Goal: Task Accomplishment & Management: Complete application form

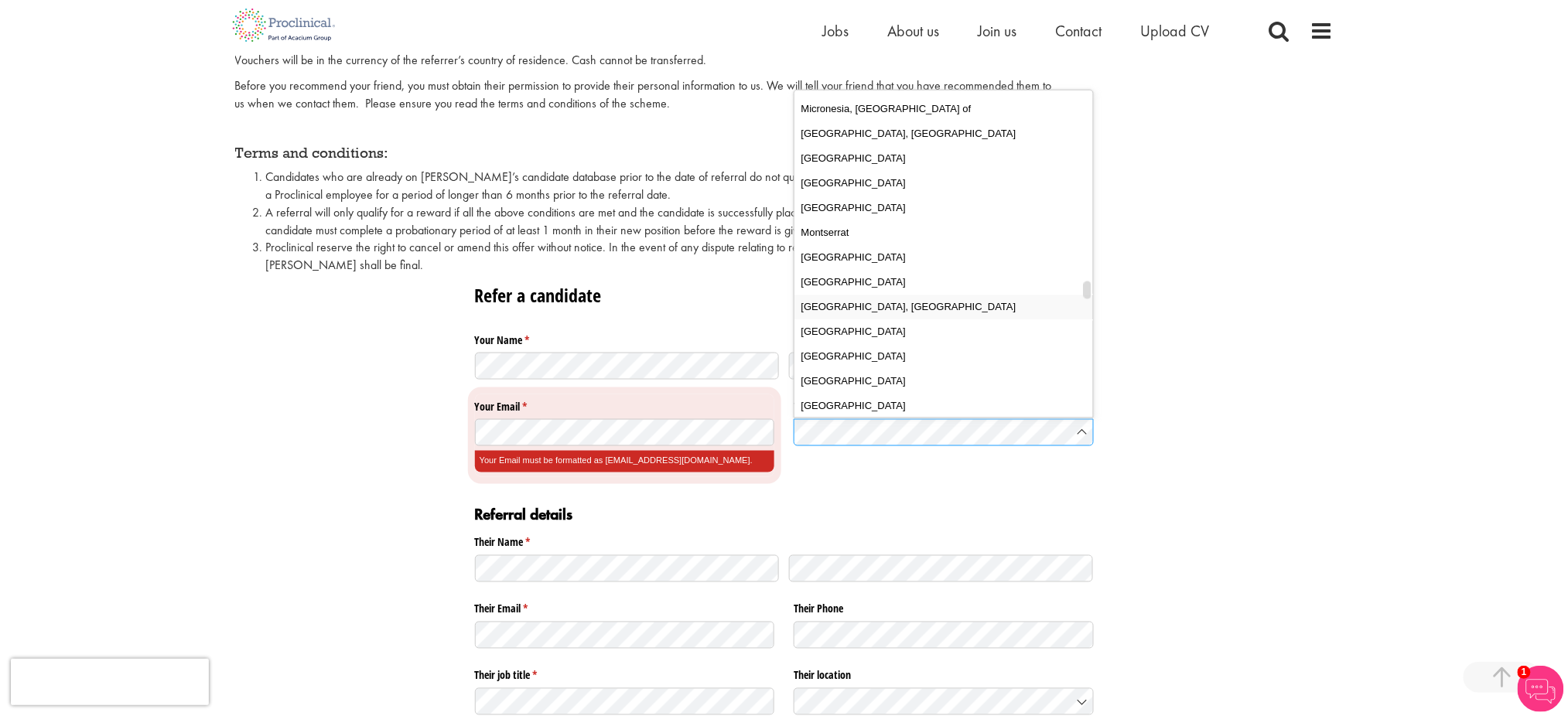
scroll to position [3429, 0]
drag, startPoint x: 1086, startPoint y: 107, endPoint x: 1075, endPoint y: 295, distance: 188.3
click at [1075, 295] on div "[GEOGRAPHIC_DATA] [GEOGRAPHIC_DATA] [GEOGRAPHIC_DATA] [US_STATE] [GEOGRAPHIC_DA…" at bounding box center [944, 254] width 299 height 327
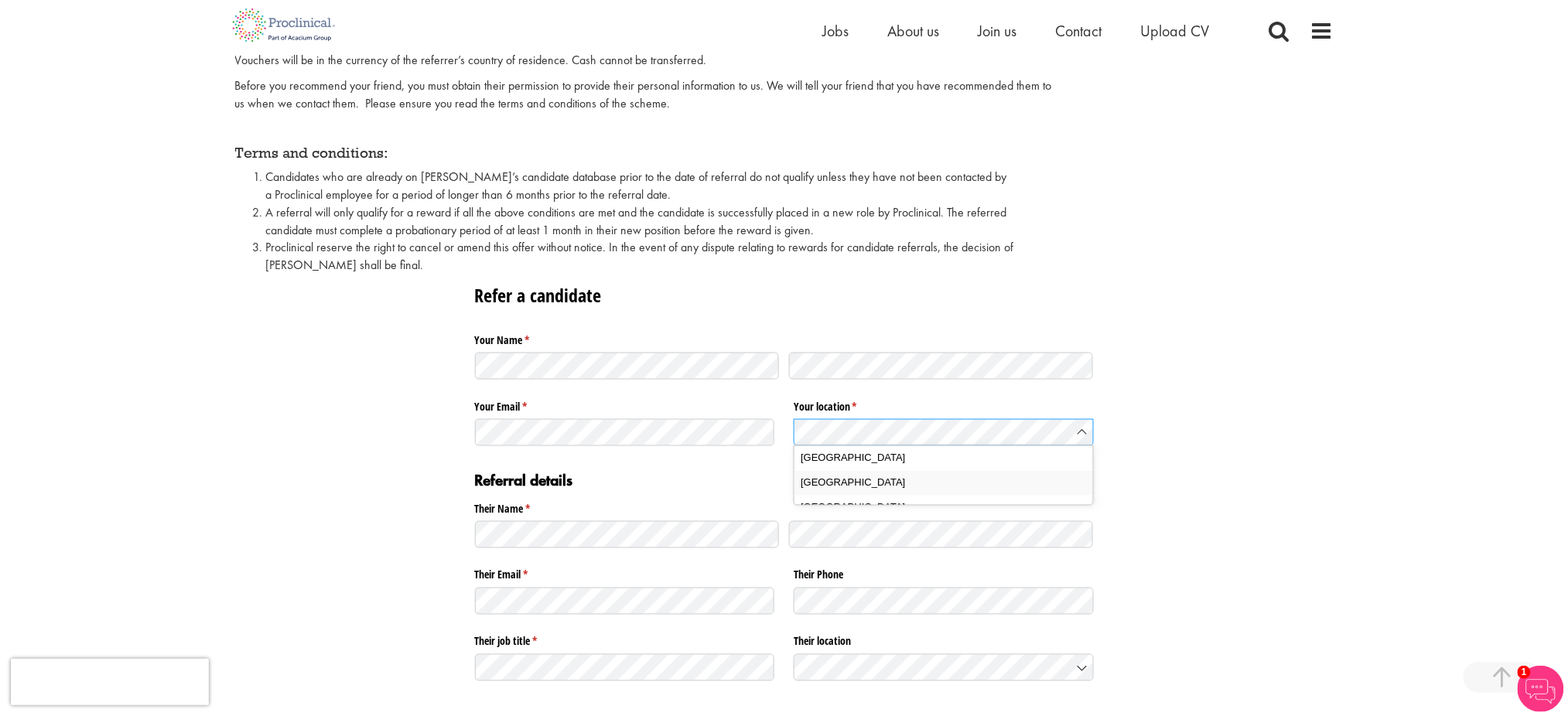
click at [855, 478] on span "[GEOGRAPHIC_DATA]" at bounding box center [853, 483] width 104 height 15
click at [658, 530] on div "Referral details Their Name * (required) Their Email * (required) Their Phone T…" at bounding box center [784, 585] width 619 height 239
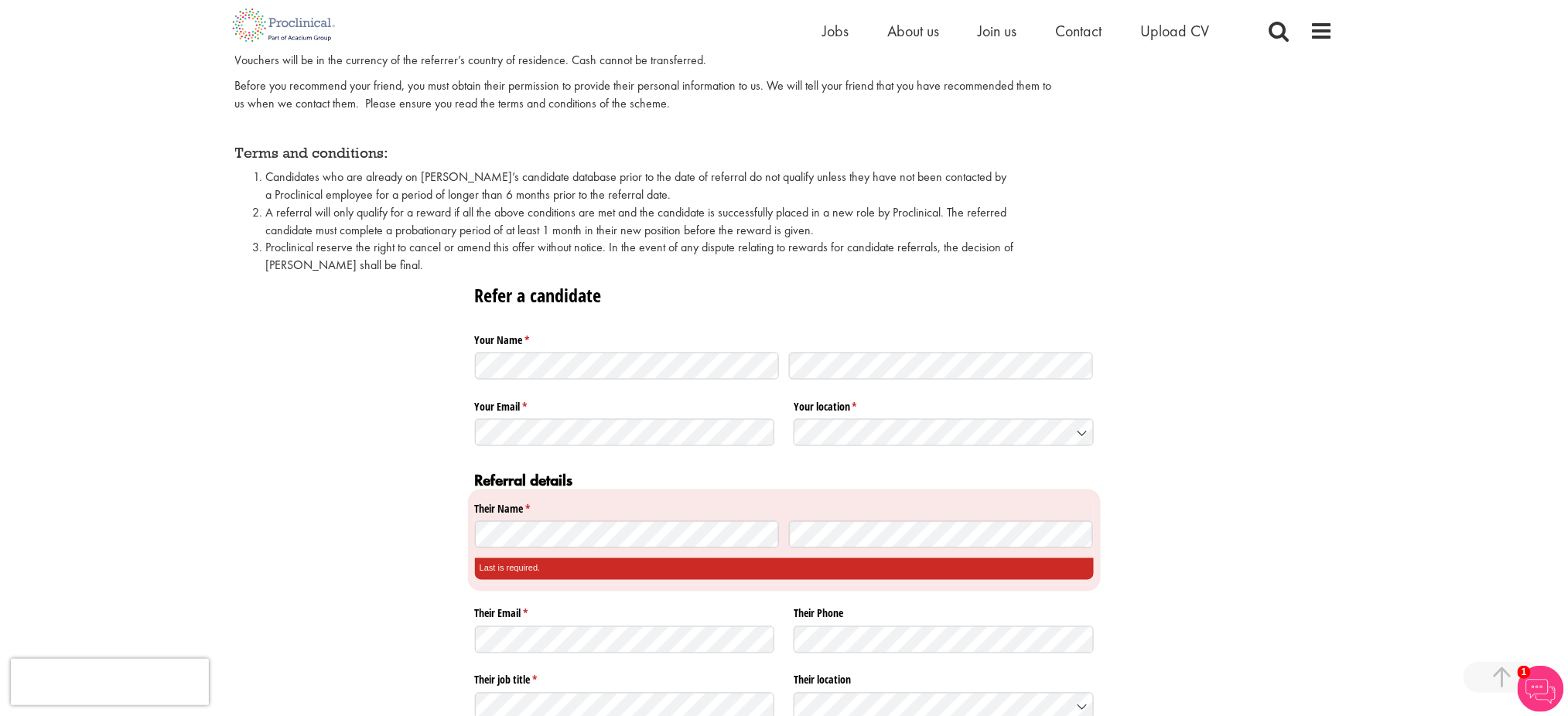
click at [528, 577] on div "Last is required." at bounding box center [784, 569] width 619 height 22
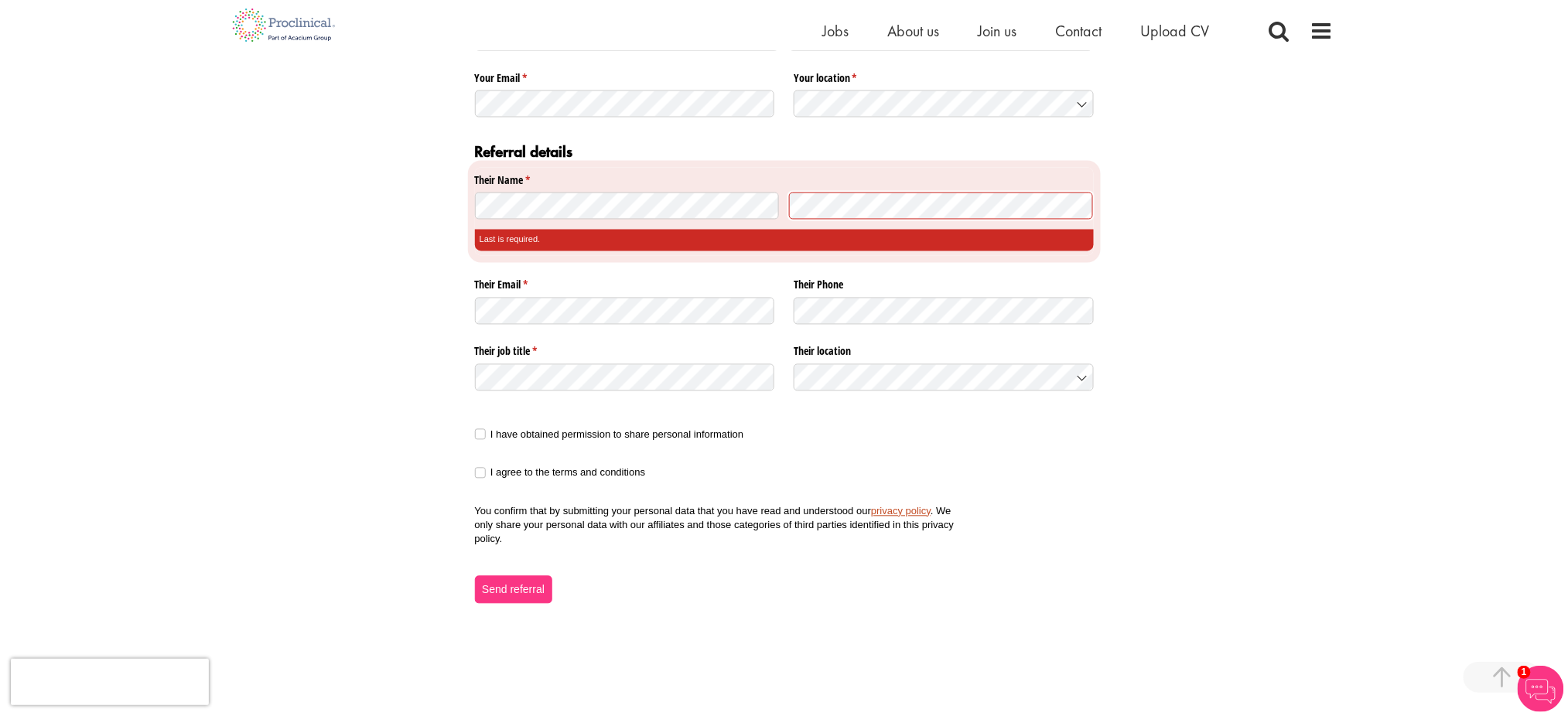
scroll to position [934, 0]
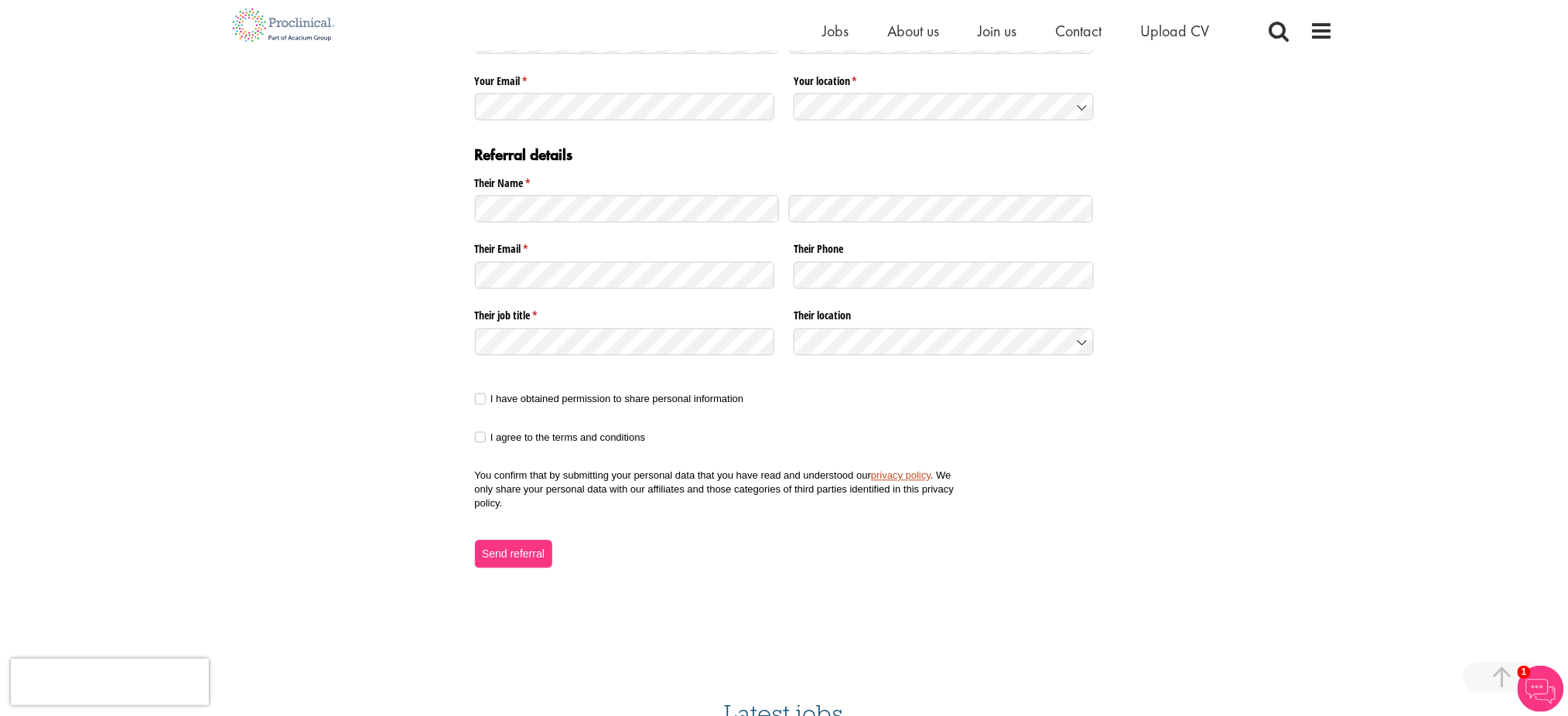
click at [467, 395] on div "Refer a candidate Your Name * (required) Your Email * (required) Your location …" at bounding box center [784, 263] width 1098 height 612
click at [484, 439] on span at bounding box center [481, 438] width 11 height 11
click at [478, 397] on span at bounding box center [481, 399] width 11 height 11
click at [529, 555] on span "Send referral" at bounding box center [514, 554] width 64 height 17
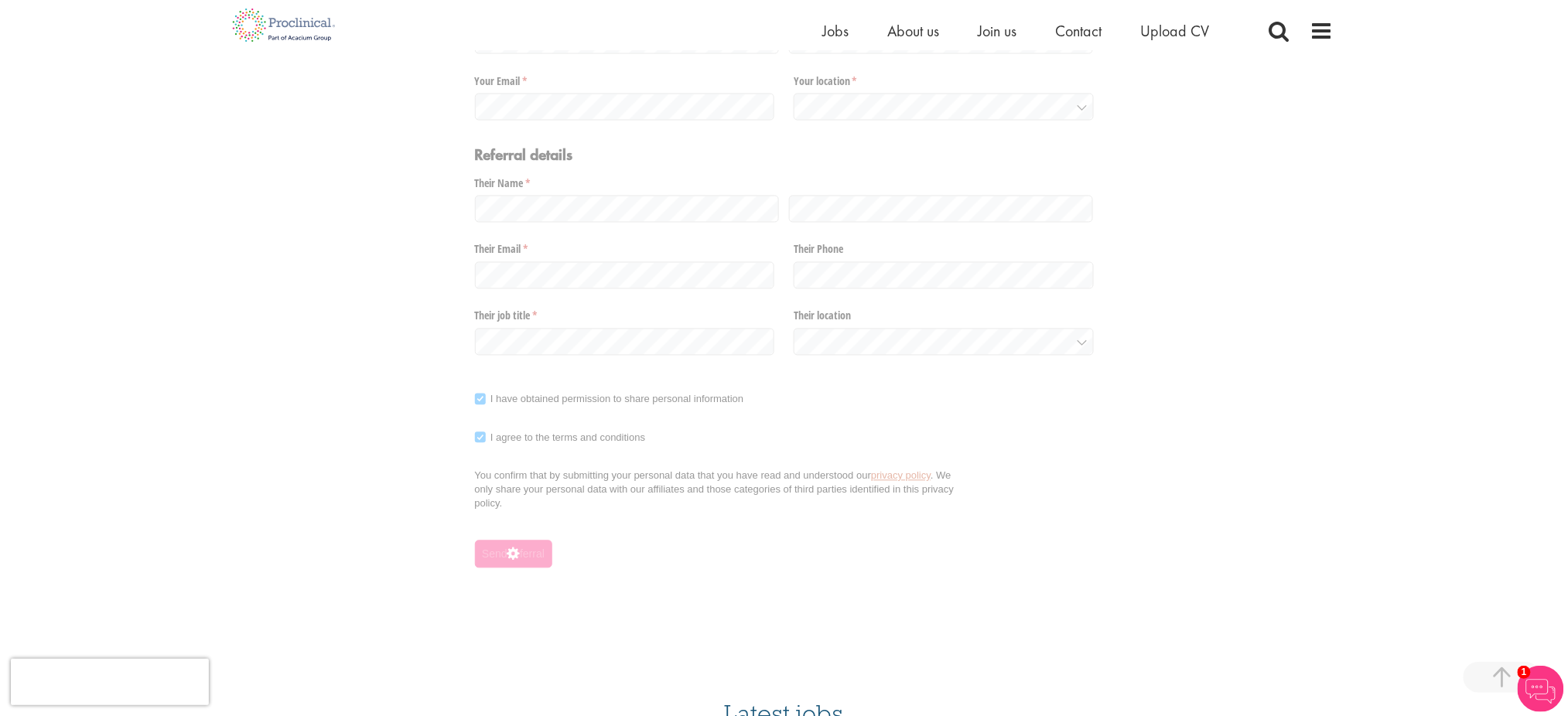
scroll to position [546, 0]
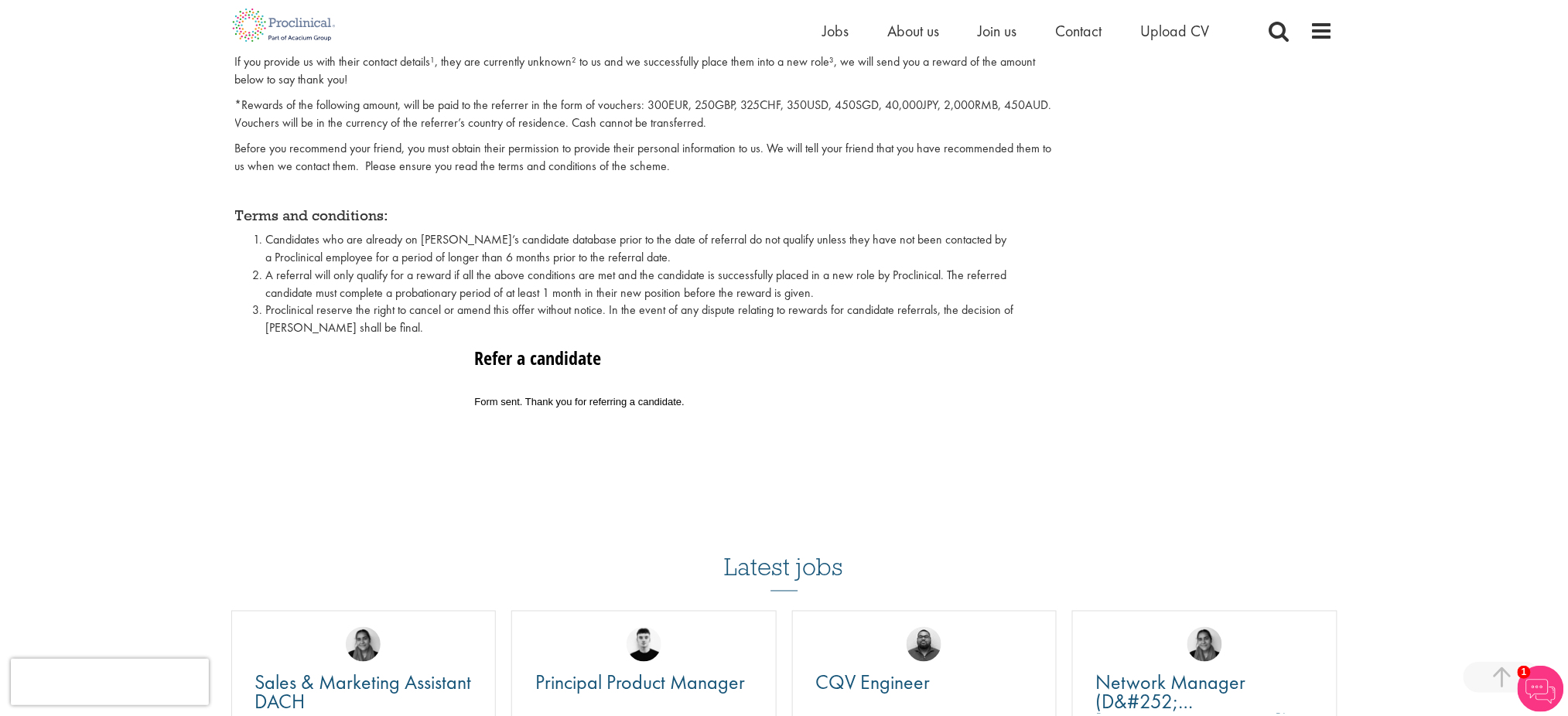
click at [637, 417] on div "At Proclinical, we are always on the look-out for new talent and offer a genero…" at bounding box center [784, 96] width 1098 height 840
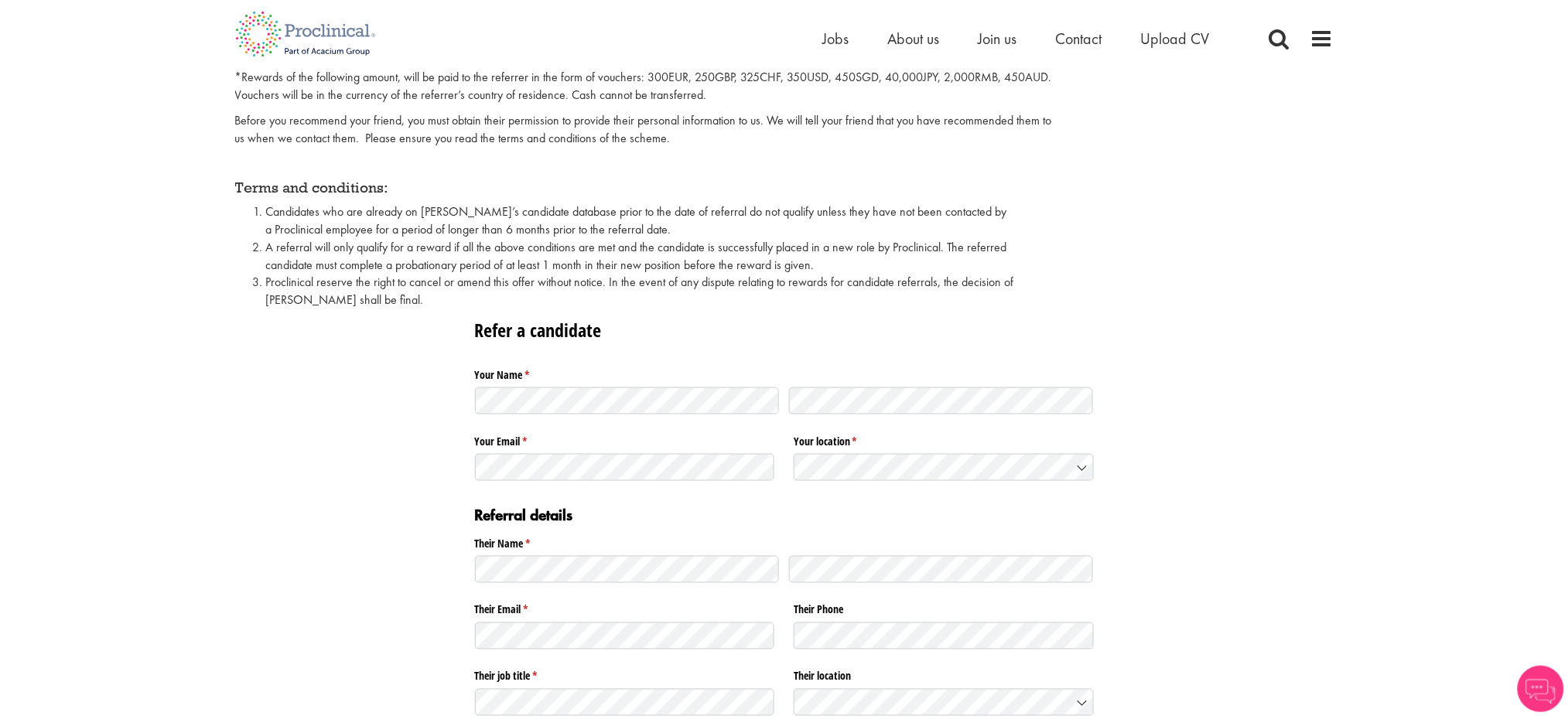
scroll to position [617, 0]
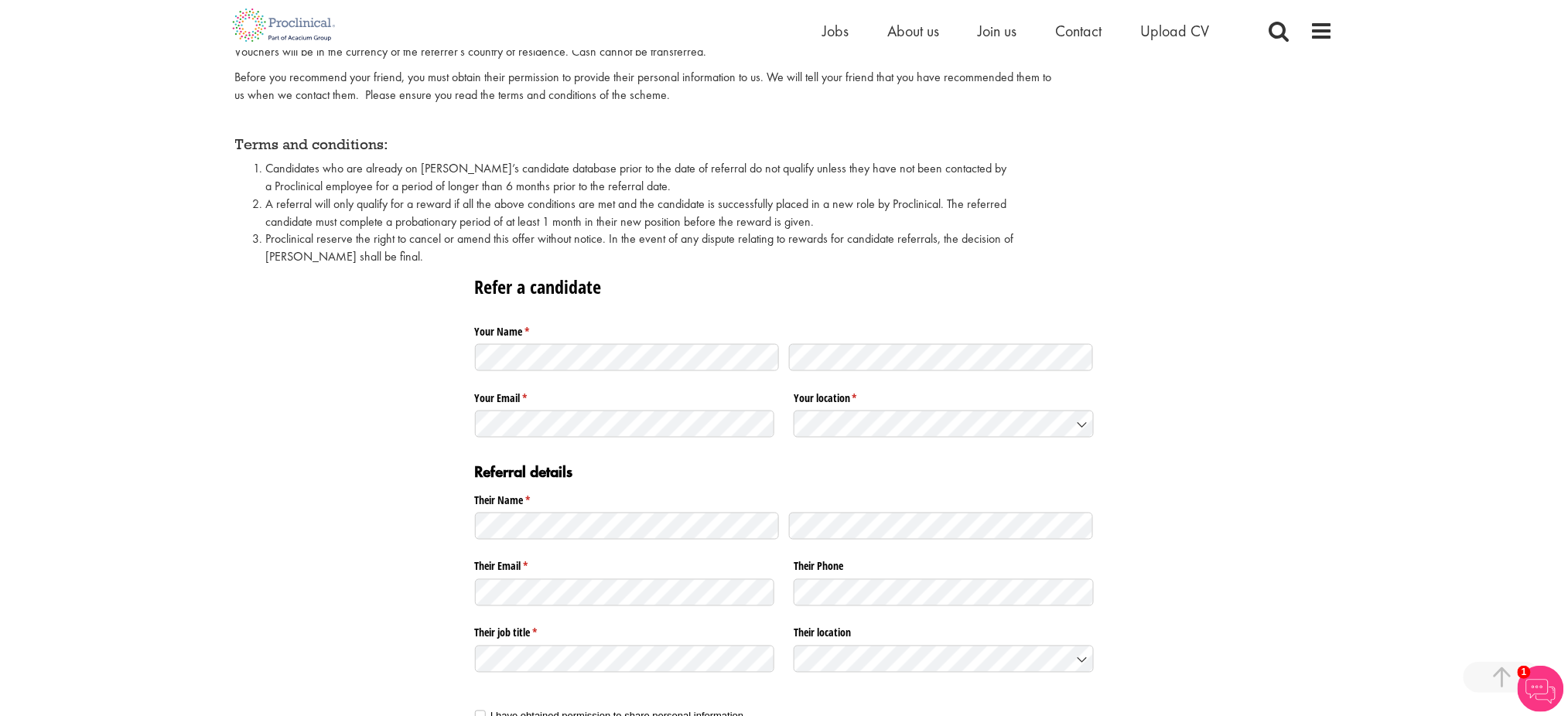
click at [830, 372] on div at bounding box center [784, 358] width 619 height 37
click at [821, 464] on Kingdom "[GEOGRAPHIC_DATA]" at bounding box center [952, 474] width 314 height 25
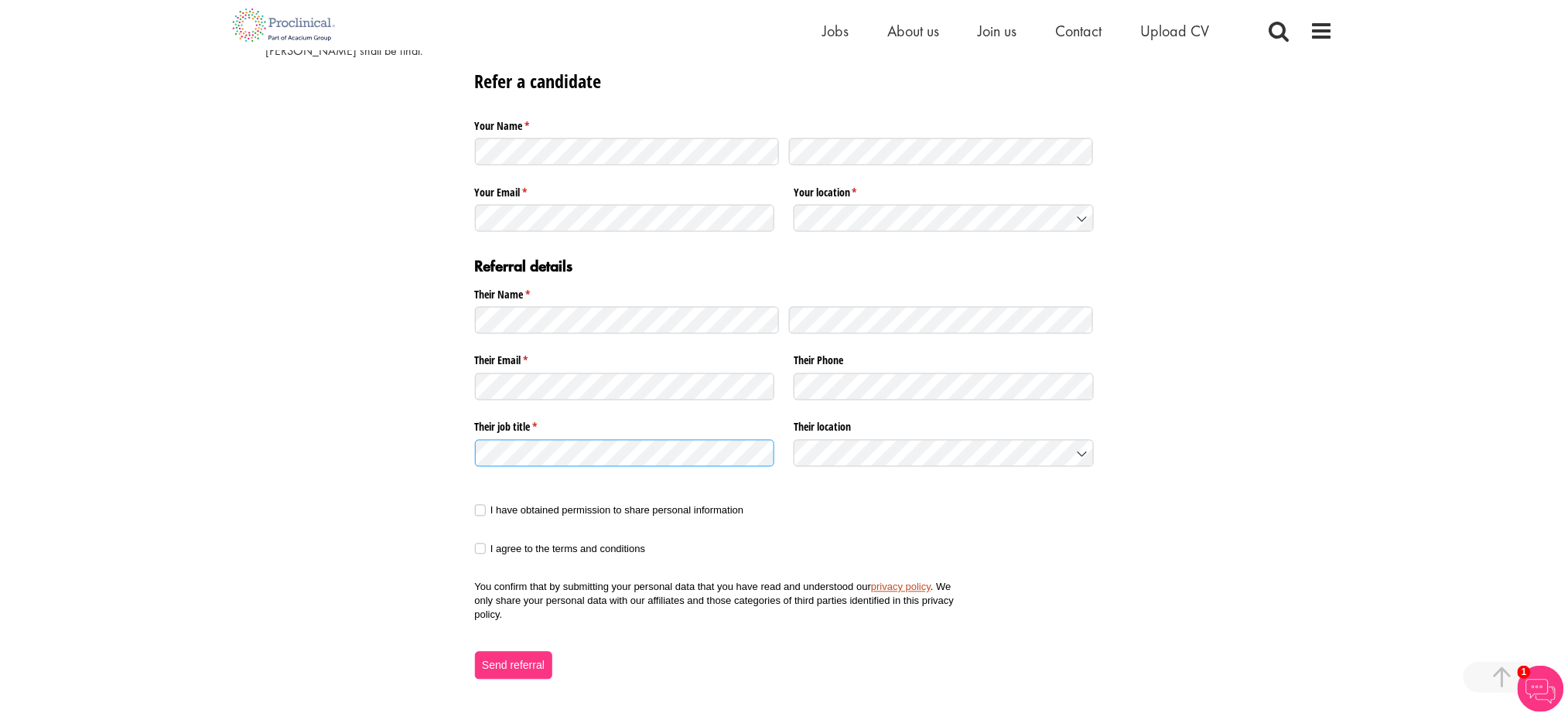
scroll to position [825, 0]
click at [486, 509] on label "I have obtained permission to share personal information" at bounding box center [610, 509] width 269 height 14
click at [482, 543] on span at bounding box center [481, 547] width 11 height 11
click at [502, 661] on span "Send referral" at bounding box center [514, 663] width 64 height 17
